Goal: Task Accomplishment & Management: Manage account settings

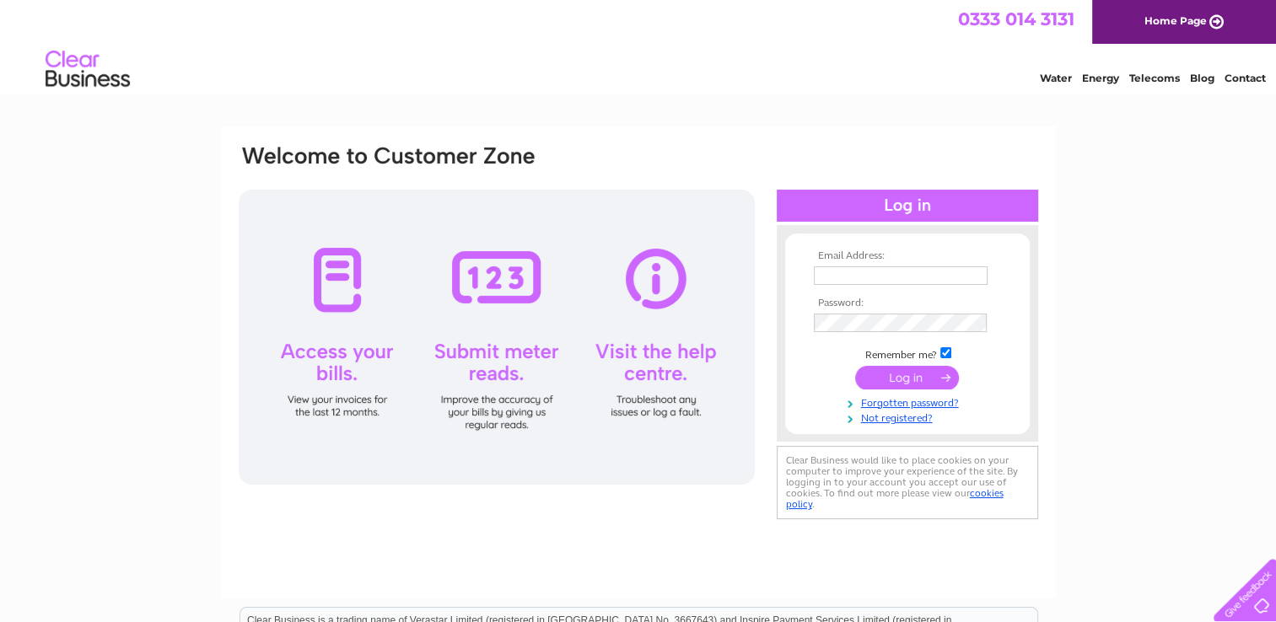
type input "[EMAIL_ADDRESS][DOMAIN_NAME]"
click at [928, 384] on input "submit" at bounding box center [907, 378] width 104 height 24
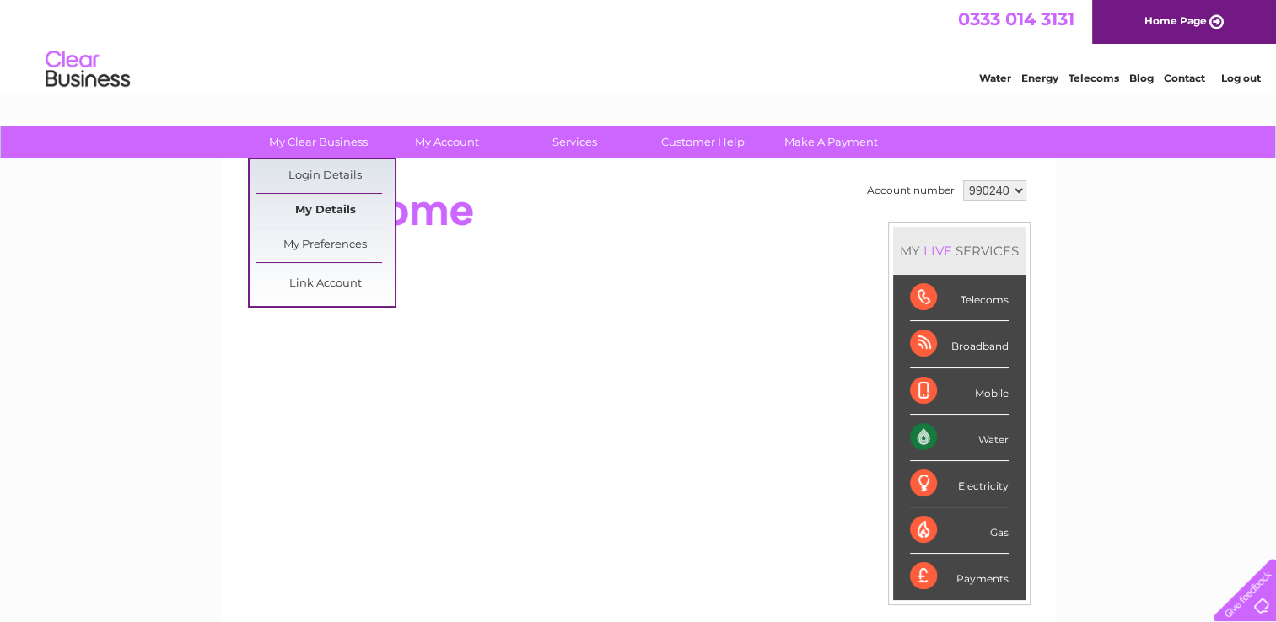
click at [337, 207] on link "My Details" at bounding box center [325, 211] width 139 height 34
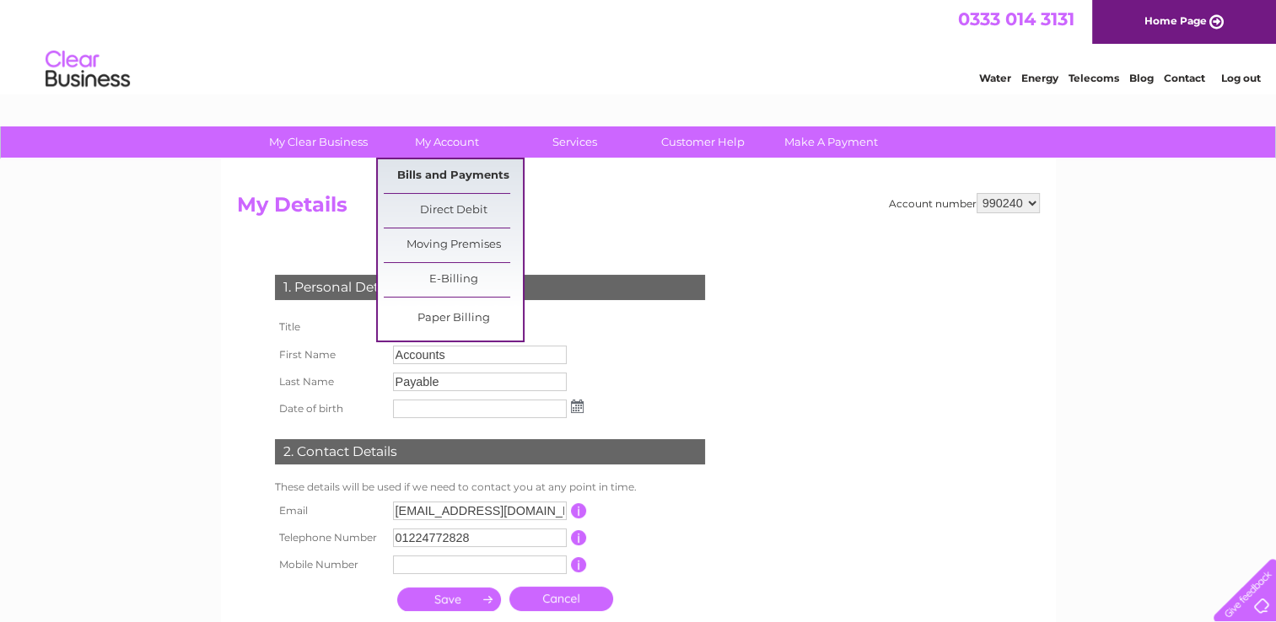
click at [415, 168] on link "Bills and Payments" at bounding box center [453, 176] width 139 height 34
click at [456, 177] on link "Bills and Payments" at bounding box center [453, 176] width 139 height 34
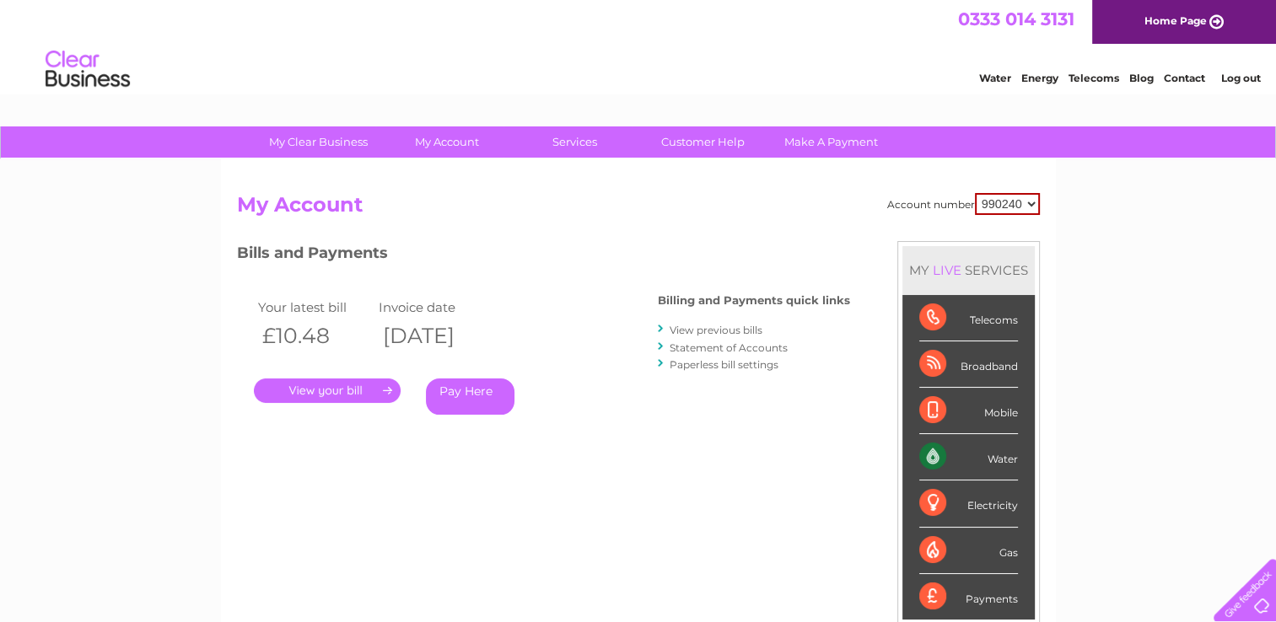
click at [340, 387] on link "." at bounding box center [327, 391] width 147 height 24
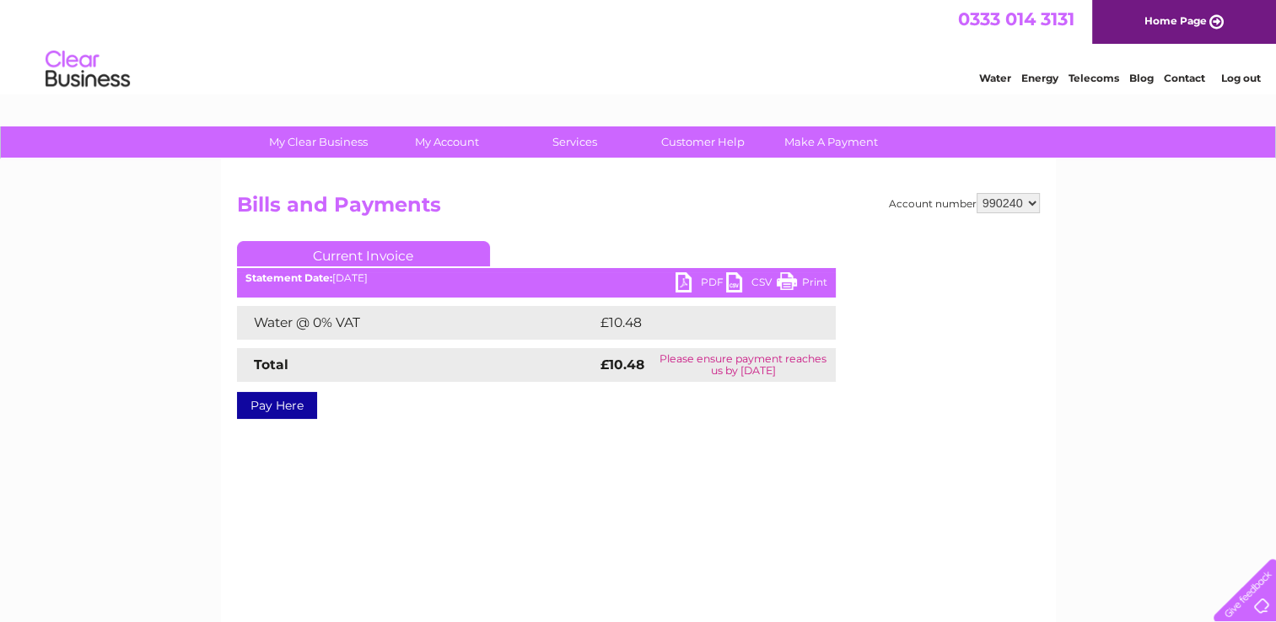
click at [689, 278] on link "PDF" at bounding box center [700, 284] width 51 height 24
